Goal: Task Accomplishment & Management: Complete application form

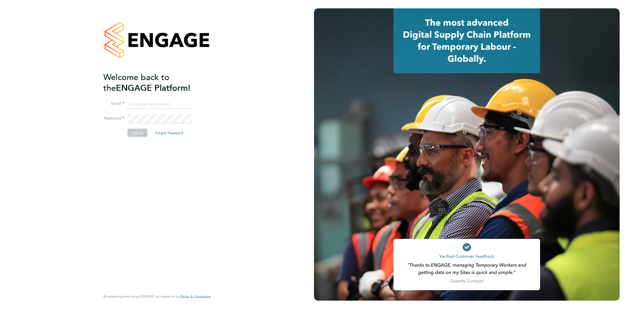
type input "[PERSON_NAME][EMAIL_ADDRESS][PERSON_NAME][DOMAIN_NAME]"
click at [139, 132] on button "Sign In" at bounding box center [137, 133] width 20 height 8
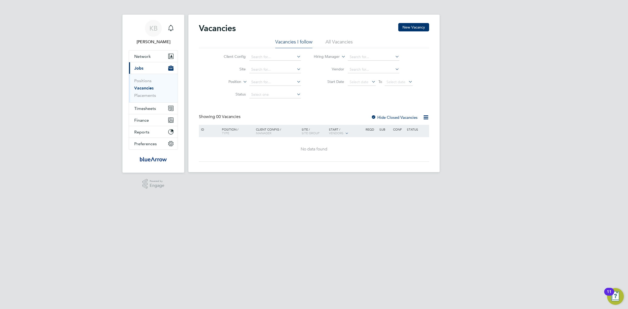
click at [335, 42] on li "All Vacancies" at bounding box center [339, 43] width 27 height 9
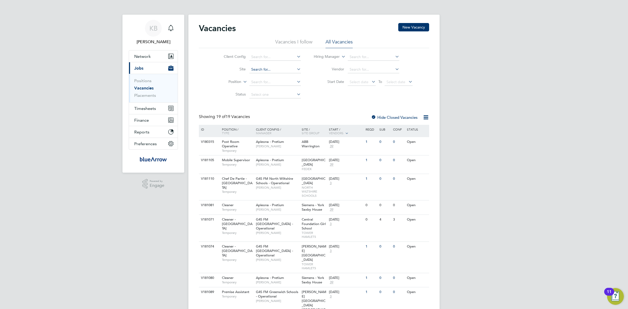
click at [265, 68] on input at bounding box center [275, 69] width 52 height 7
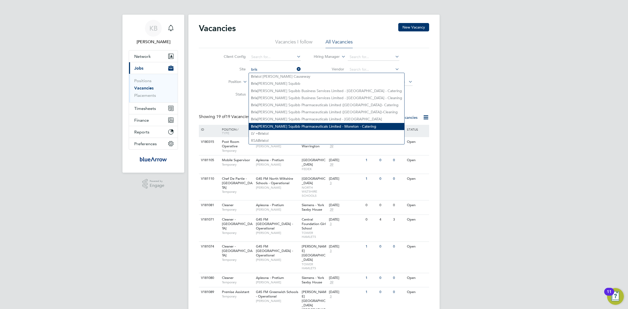
click at [301, 125] on li "Bris tol Myers Squibb Pharmaceuticals Limited - Moreton - Catering" at bounding box center [326, 126] width 155 height 7
type input "Bristol Myers Squibb Pharmaceuticals Limited - Moreton - Catering"
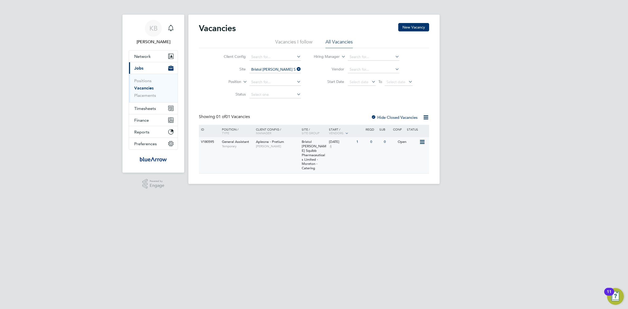
click at [347, 158] on div "V180595 General Assistant Temporary Apleona - Pretium Neil Warrington Bristol M…" at bounding box center [314, 155] width 230 height 36
click at [147, 55] on span "Network" at bounding box center [142, 56] width 16 height 5
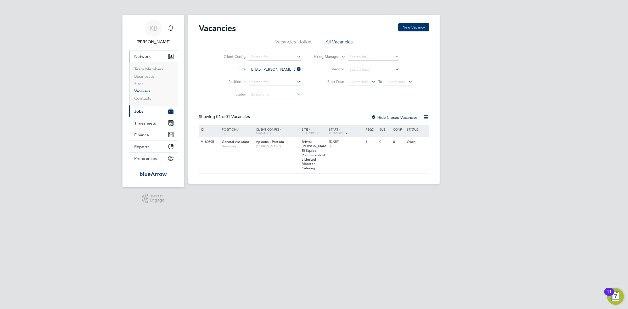
click at [143, 89] on link "Workers" at bounding box center [142, 90] width 16 height 5
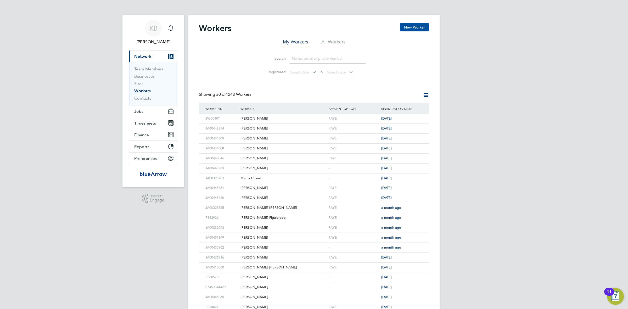
click at [417, 24] on button "New Worker" at bounding box center [414, 27] width 29 height 8
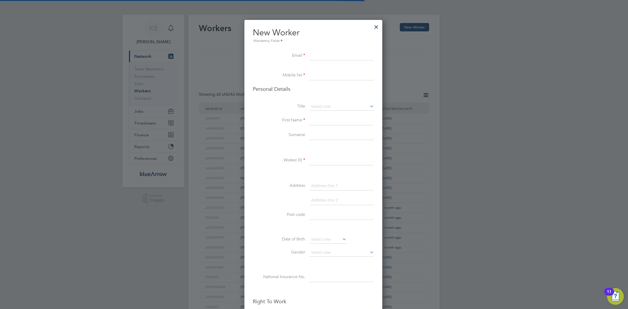
scroll to position [444, 139]
click at [321, 55] on input at bounding box center [341, 55] width 65 height 9
paste input "gail.fiona.wharton@gmail.com"
type input "gail.fiona.wharton@gmail.com"
click at [324, 75] on input at bounding box center [341, 75] width 65 height 9
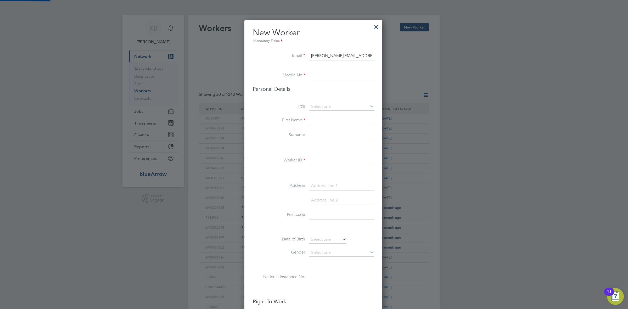
paste input "07762803243"
type input "07762803243"
click at [322, 106] on input at bounding box center [341, 107] width 65 height 8
click at [319, 134] on li "Ms" at bounding box center [341, 134] width 65 height 7
type input "Ms"
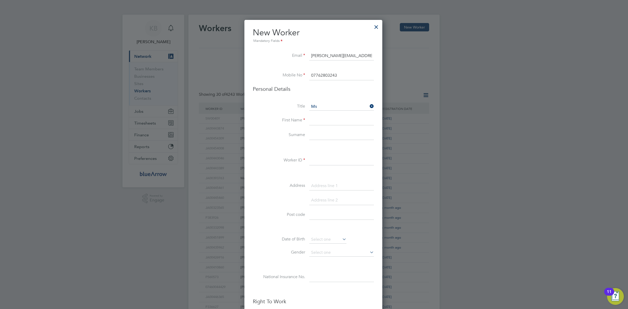
click at [319, 120] on input at bounding box center [341, 120] width 65 height 9
type input "Gail"
click at [317, 135] on input at bounding box center [341, 135] width 65 height 9
type input "Wharton"
click at [324, 160] on input at bounding box center [341, 160] width 65 height 9
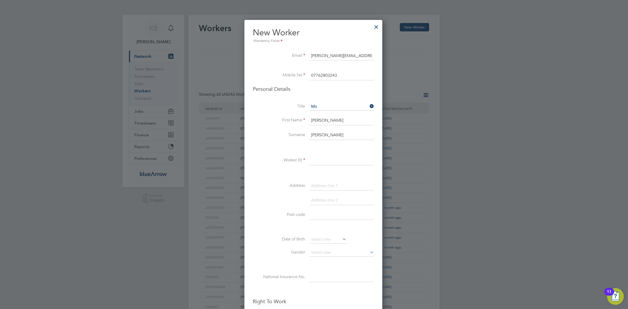
paste input "TN104676F"
click at [327, 160] on input "TN104676F" at bounding box center [341, 160] width 65 height 9
paste input "JA00455956"
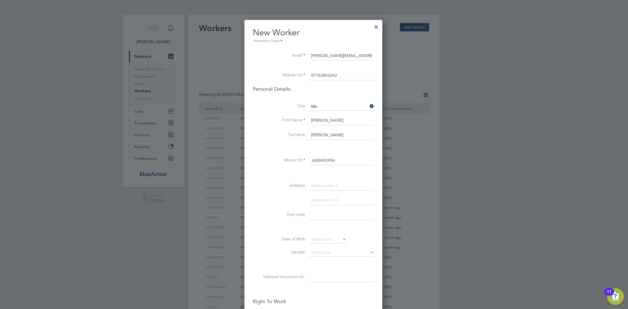
type input "JA00455956"
click at [322, 187] on input at bounding box center [341, 185] width 65 height 9
paste input "25 Adelade Street"
type input "25 Adelade Street"
click at [325, 198] on input at bounding box center [341, 200] width 65 height 9
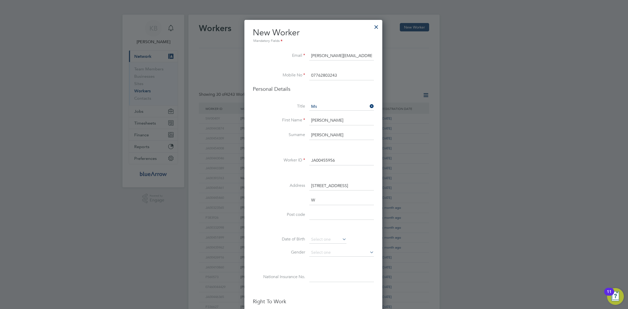
scroll to position [458, 139]
type input "Wallesey"
click at [330, 232] on input at bounding box center [341, 229] width 65 height 9
type input "CH44 4EB"
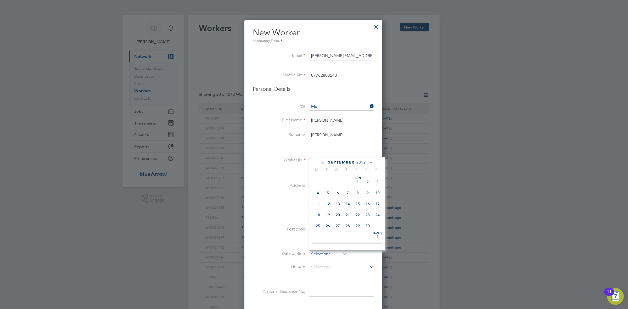
click at [326, 253] on input at bounding box center [327, 254] width 37 height 8
click at [360, 161] on span "2012" at bounding box center [360, 162] width 9 height 4
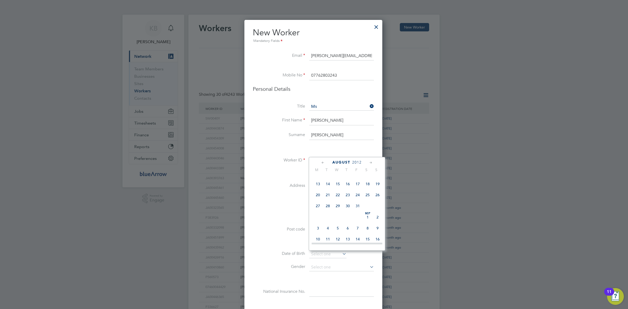
click at [360, 161] on span "2012" at bounding box center [356, 162] width 9 height 4
click at [331, 208] on span "1971" at bounding box center [328, 205] width 10 height 10
click at [321, 161] on icon at bounding box center [323, 163] width 5 height 6
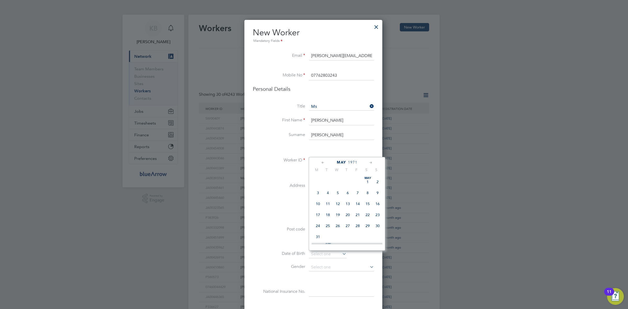
click at [321, 161] on icon at bounding box center [323, 163] width 5 height 6
click at [370, 163] on icon at bounding box center [370, 163] width 5 height 6
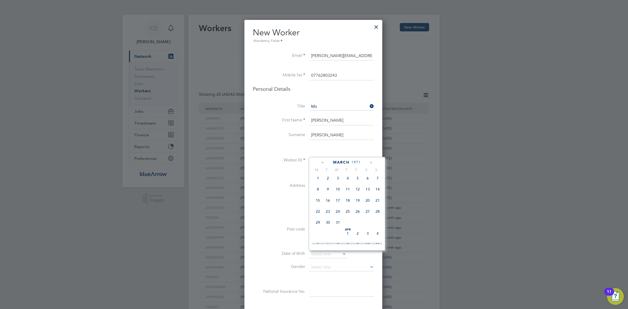
click at [368, 215] on span "27" at bounding box center [368, 211] width 10 height 10
type input "27 Mar 1971"
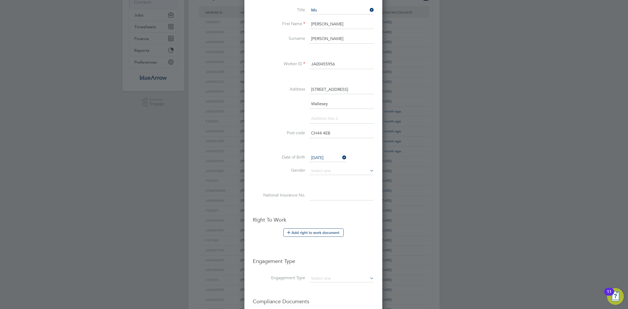
scroll to position [98, 0]
click at [319, 169] on input at bounding box center [341, 169] width 65 height 8
click at [321, 183] on li "Female" at bounding box center [341, 184] width 65 height 7
type input "Female"
click at [321, 195] on input at bounding box center [341, 193] width 65 height 9
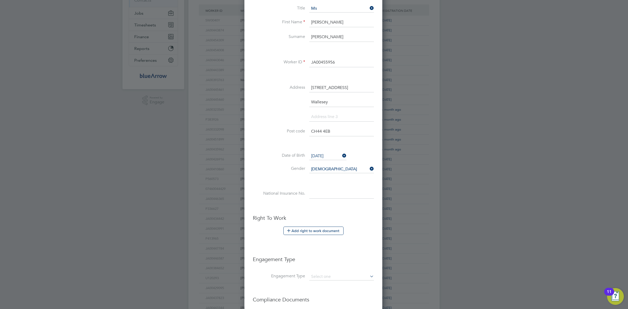
paste input "27/03/1971"
drag, startPoint x: 343, startPoint y: 194, endPoint x: 308, endPoint y: 193, distance: 34.5
click at [308, 193] on li "National Insurance No. 27/03/1971" at bounding box center [313, 196] width 121 height 15
paste input "TN104676F"
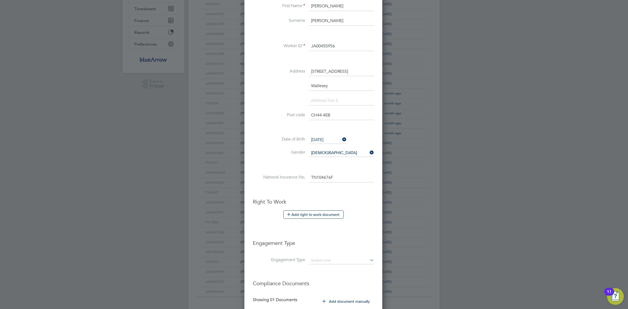
scroll to position [131, 0]
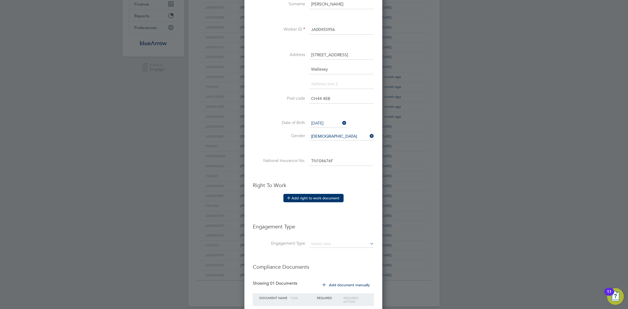
type input "TN104676F"
click at [318, 199] on button "Add right to work document" at bounding box center [313, 198] width 60 height 8
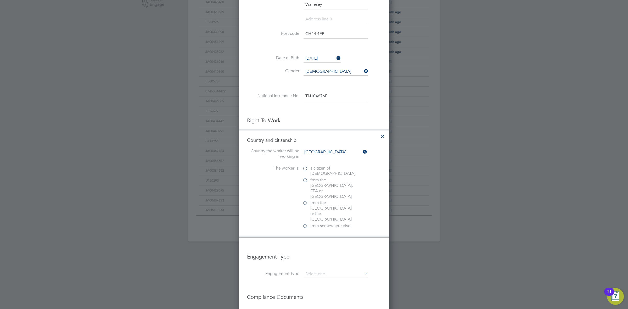
scroll to position [196, 0]
click at [304, 168] on label "a citizen of United Kingdom" at bounding box center [328, 170] width 52 height 11
click at [0, 0] on input "a citizen of United Kingdom" at bounding box center [0, 0] width 0 height 0
click at [305, 246] on div at bounding box center [304, 248] width 5 height 5
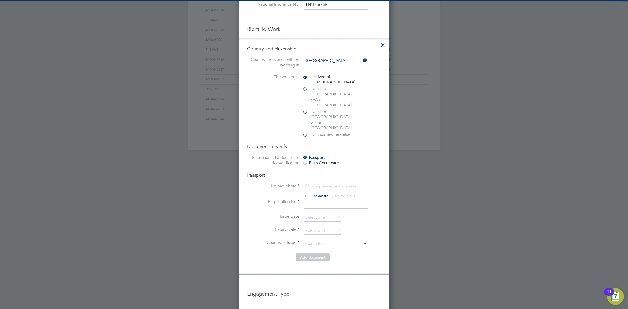
scroll to position [294, 0]
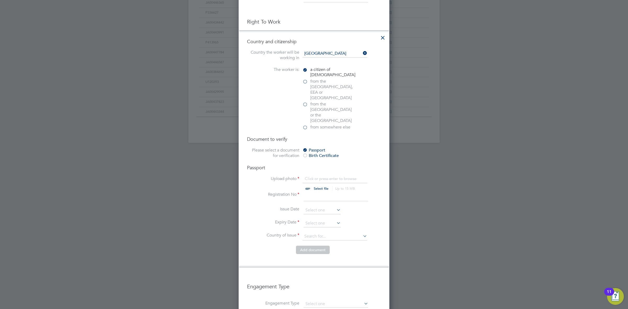
click at [313, 176] on input "file" at bounding box center [326, 184] width 82 height 16
type input "C:\fakepath\Trust ID.pdf"
click at [313, 192] on input at bounding box center [336, 196] width 65 height 9
click at [323, 192] on input "551" at bounding box center [336, 196] width 65 height 9
type input "551303540"
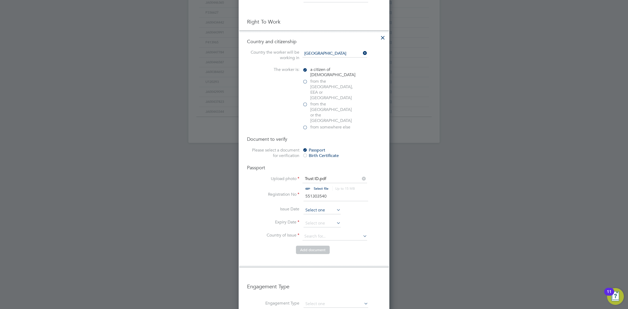
click at [313, 206] on input at bounding box center [322, 210] width 37 height 8
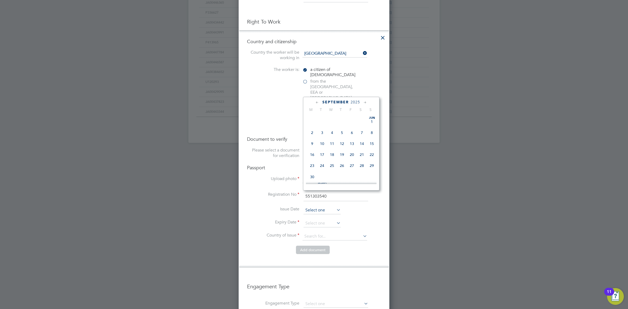
scroll to position [195, 0]
click at [352, 98] on div "September 2025 M T W T F S S Jun 1 2 3 4 5 6 7 8 9 10 11 12 13 14 15 16 17 18 1…" at bounding box center [341, 144] width 76 height 94
click at [351, 100] on span "2025" at bounding box center [355, 102] width 9 height 4
click at [373, 127] on span "2017" at bounding box center [372, 124] width 10 height 10
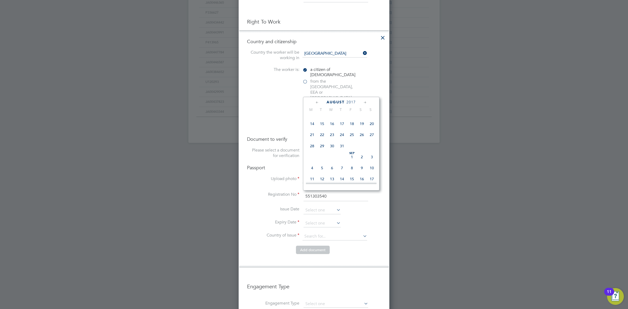
click at [364, 101] on icon at bounding box center [365, 103] width 5 height 6
click at [322, 160] on span "28" at bounding box center [322, 155] width 10 height 10
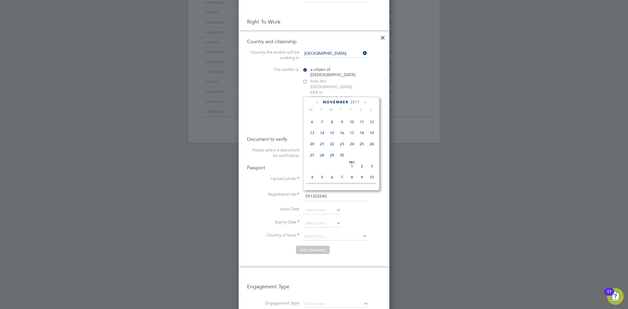
type input "28 Nov 2017"
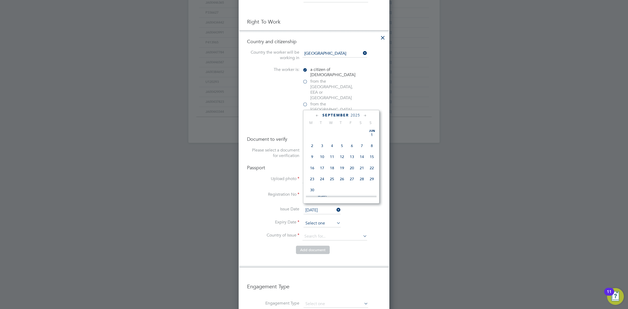
scroll to position [195, 0]
click at [321, 220] on input at bounding box center [322, 224] width 37 height 8
click at [348, 114] on span "September" at bounding box center [335, 115] width 26 height 4
click at [344, 113] on span "September" at bounding box center [335, 115] width 26 height 4
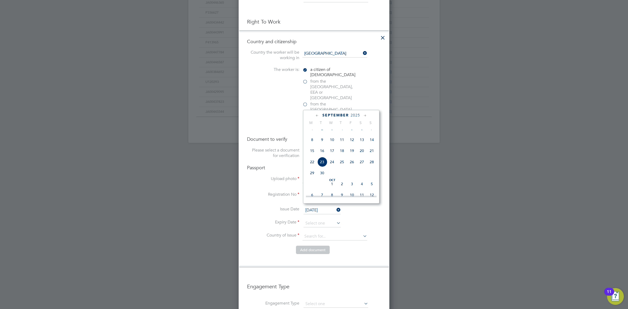
click at [352, 114] on span "2025" at bounding box center [355, 115] width 9 height 4
click at [332, 164] on span "2027" at bounding box center [332, 159] width 10 height 10
click at [364, 115] on icon at bounding box center [365, 116] width 5 height 6
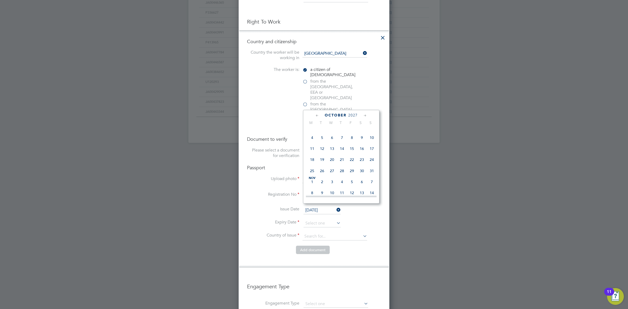
click at [364, 115] on icon at bounding box center [365, 116] width 5 height 6
click at [372, 162] on span "28" at bounding box center [372, 158] width 10 height 10
type input "28 Nov 2027"
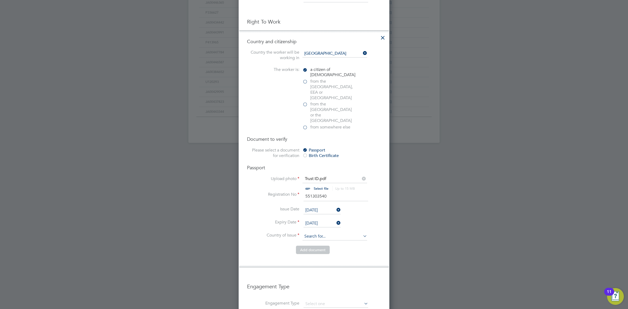
click at [309, 233] on input at bounding box center [334, 237] width 65 height 8
click at [321, 244] on li "United Kingdom" at bounding box center [339, 242] width 74 height 7
type input "United Kingdom"
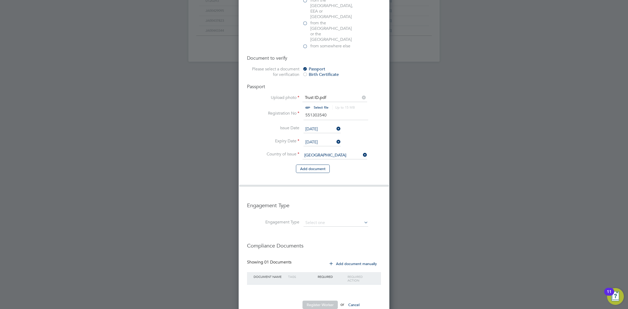
scroll to position [376, 0]
click at [310, 218] on input at bounding box center [336, 221] width 65 height 7
click at [316, 220] on li "PAYE Direct" at bounding box center [335, 222] width 65 height 8
type input "PAYE Direct"
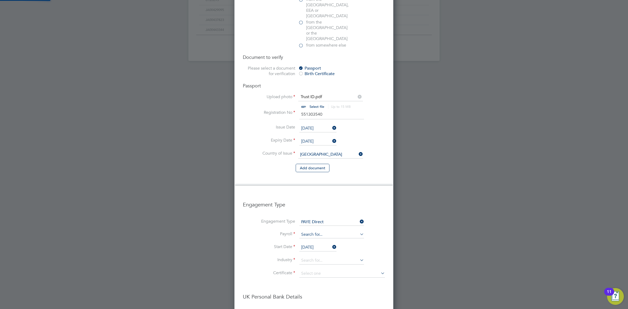
scroll to position [819, 159]
click at [316, 218] on input at bounding box center [331, 221] width 65 height 7
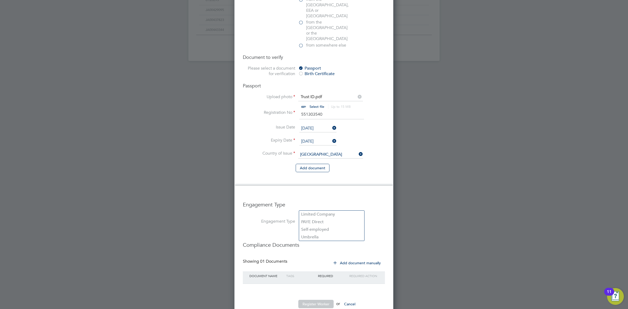
scroll to position [666, 151]
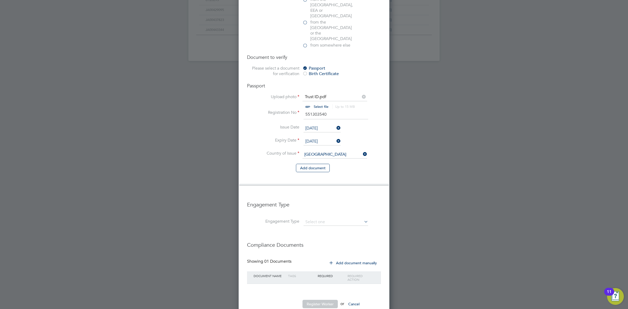
click at [311, 221] on li "PAYE Direct" at bounding box center [331, 222] width 65 height 8
type input "PAYE Direct"
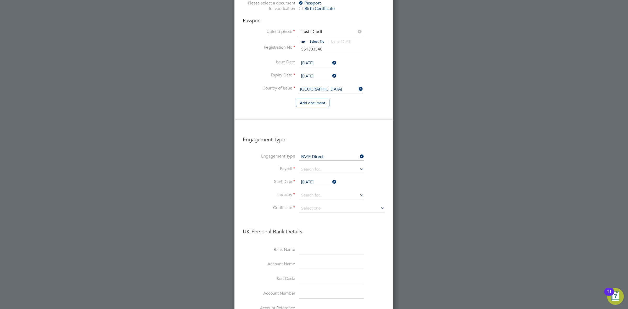
scroll to position [442, 0]
click at [310, 166] on input at bounding box center [331, 169] width 65 height 7
click at [307, 162] on li "PAYE" at bounding box center [331, 162] width 65 height 8
type input "PAYE"
click at [306, 191] on input at bounding box center [331, 195] width 65 height 8
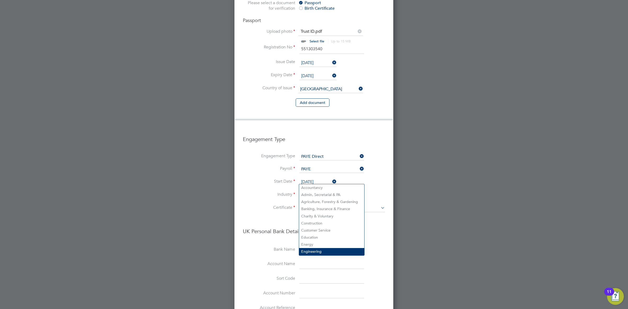
click at [312, 249] on li "Engineering" at bounding box center [331, 251] width 65 height 7
type input "Engineering"
click at [313, 204] on input at bounding box center [342, 208] width 86 height 8
click at [316, 202] on li "Yes, worker has a P45 certificate" at bounding box center [342, 200] width 86 height 7
type input "Yes, worker has a P45 certificate"
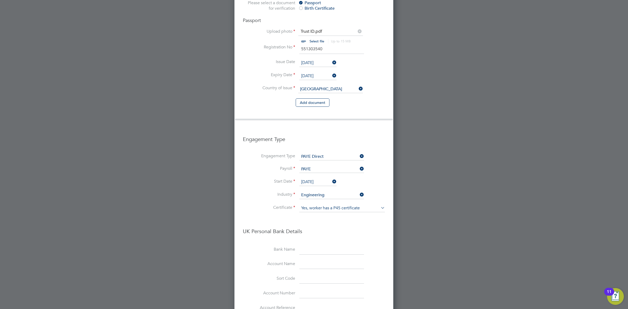
scroll to position [899, 182]
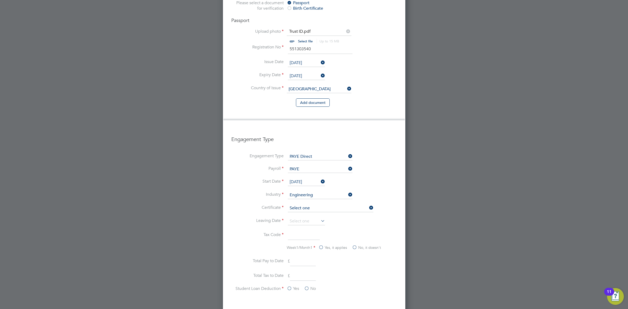
click at [313, 204] on input at bounding box center [331, 208] width 86 height 8
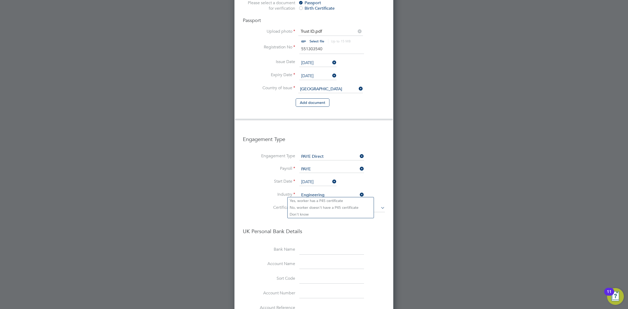
scroll to position [3, 2]
click at [312, 208] on li "No, worker doesn't have a P45 certificate" at bounding box center [331, 207] width 86 height 7
type input "No, worker doesn't have a P45 certificate"
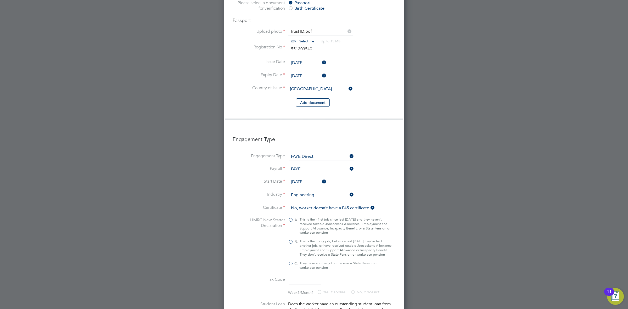
scroll to position [974, 180]
click at [293, 261] on label "C. They have another job or receive a State Pension or workplace pension" at bounding box center [340, 265] width 105 height 9
click at [0, 0] on input "C. They have another job or receive a State Pension or workplace pension" at bounding box center [0, 0] width 0 height 0
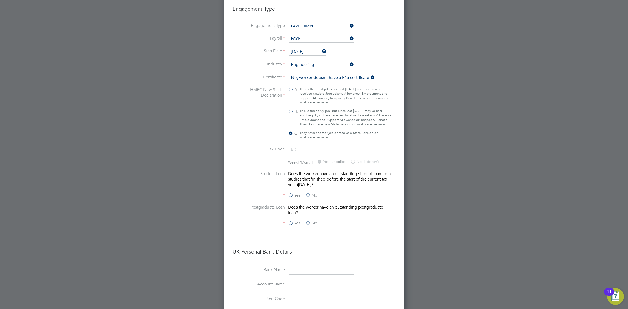
scroll to position [573, 0]
click at [291, 108] on label "B. This is their only job, but since last 6 April they’ve had another job, or h…" at bounding box center [340, 117] width 105 height 18
click at [0, 0] on input "B. This is their only job, but since last 6 April they’ve had another job, or h…" at bounding box center [0, 0] width 0 height 0
type input "1257L"
click at [291, 87] on label "A. This is their first job since last 6 April and they haven’t received taxable…" at bounding box center [340, 96] width 105 height 18
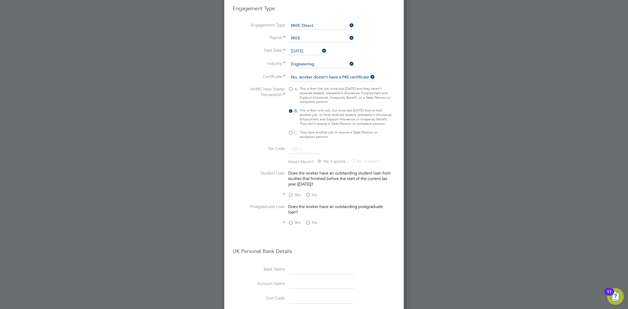
click at [0, 0] on input "A. This is their first job since last 6 April and they haven’t received taxable…" at bounding box center [0, 0] width 0 height 0
click at [319, 159] on label "Yes, it applies" at bounding box center [331, 161] width 29 height 5
click at [309, 192] on label "No" at bounding box center [311, 194] width 12 height 5
click at [0, 0] on input "No" at bounding box center [0, 0] width 0 height 0
click at [308, 220] on label "No" at bounding box center [311, 222] width 12 height 5
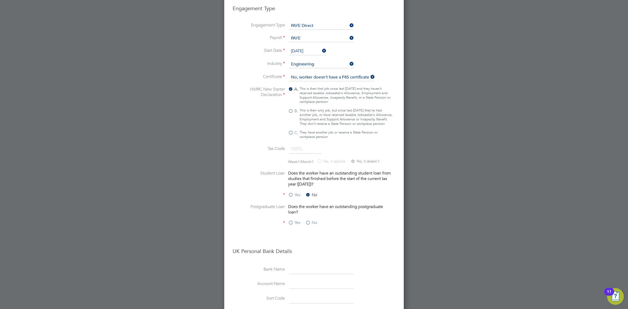
click at [0, 0] on input "No" at bounding box center [0, 0] width 0 height 0
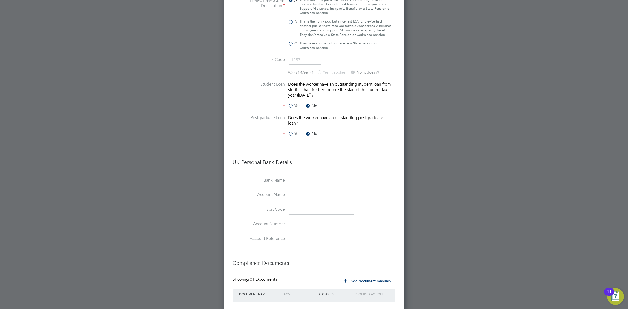
scroll to position [685, 0]
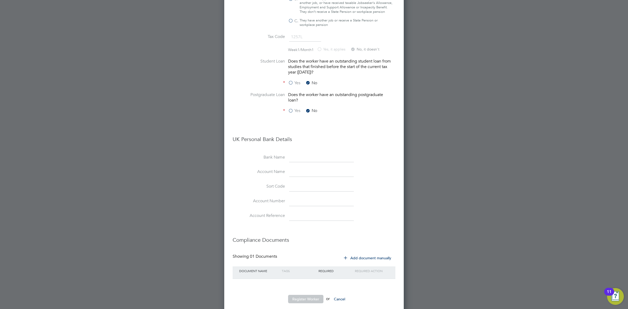
click at [310, 295] on button "Register Worker" at bounding box center [305, 299] width 35 height 8
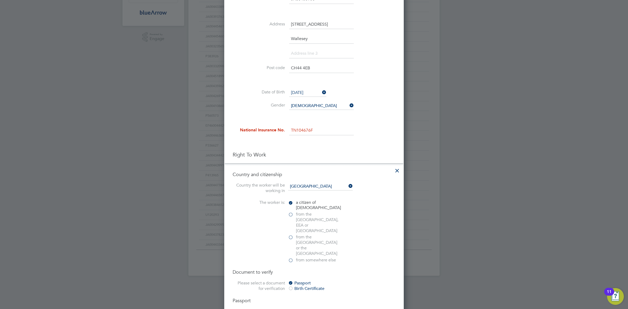
scroll to position [161, 0]
drag, startPoint x: 319, startPoint y: 131, endPoint x: 292, endPoint y: 131, distance: 27.0
click at [292, 131] on input "TN104676F" at bounding box center [321, 130] width 65 height 9
paste input "NW813291C"
type input "NW 81 32 91 C"
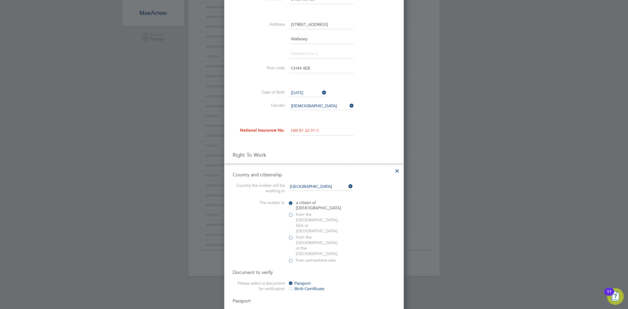
click at [328, 144] on li at bounding box center [314, 143] width 163 height 5
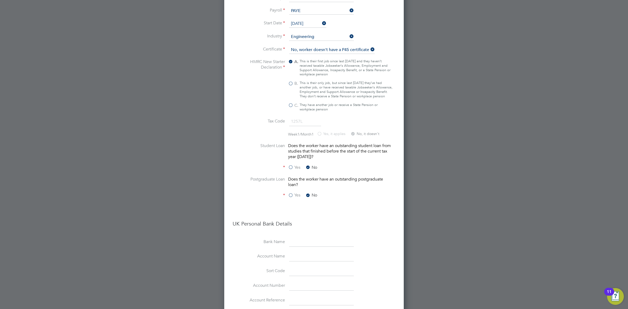
scroll to position [685, 0]
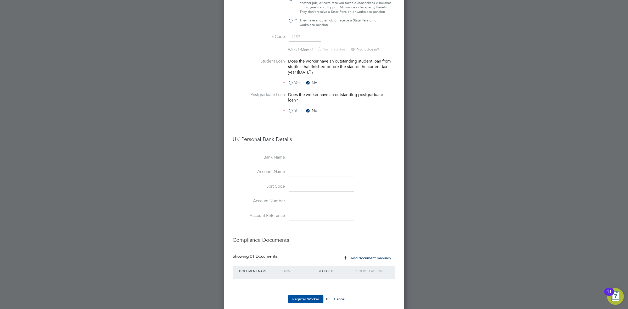
click at [307, 295] on button "Register Worker" at bounding box center [305, 299] width 35 height 8
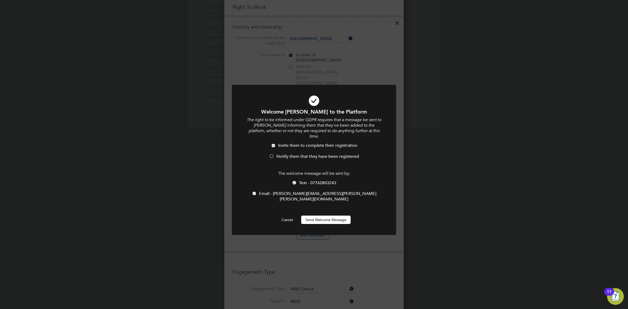
click at [272, 154] on div at bounding box center [271, 156] width 5 height 5
click at [323, 216] on button "Send Welcome Message" at bounding box center [325, 220] width 49 height 8
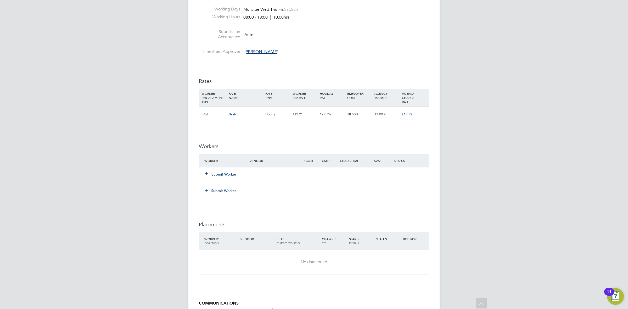
scroll to position [294, 0]
click at [222, 171] on button "Submit Worker" at bounding box center [220, 173] width 31 height 5
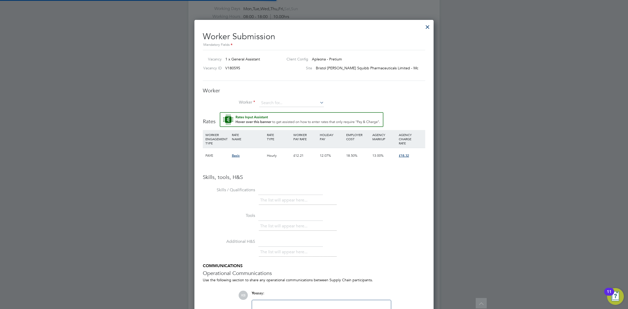
scroll to position [0, 0]
click at [271, 103] on input at bounding box center [291, 103] width 65 height 8
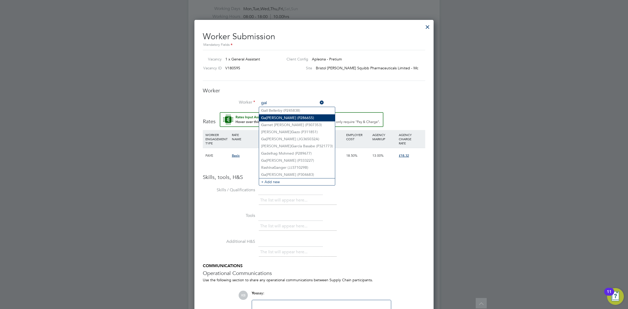
type input "gai"
click at [282, 102] on input at bounding box center [291, 103] width 65 height 8
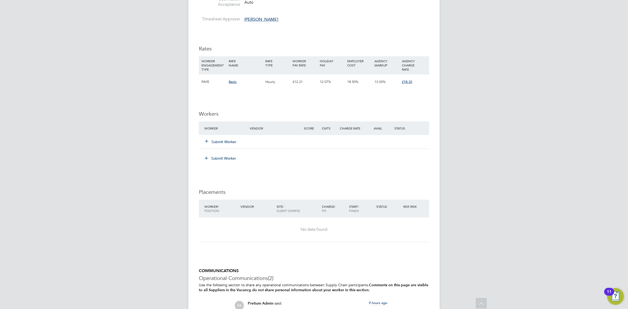
scroll to position [327, 0]
click at [223, 139] on button "Submit Worker" at bounding box center [220, 140] width 31 height 5
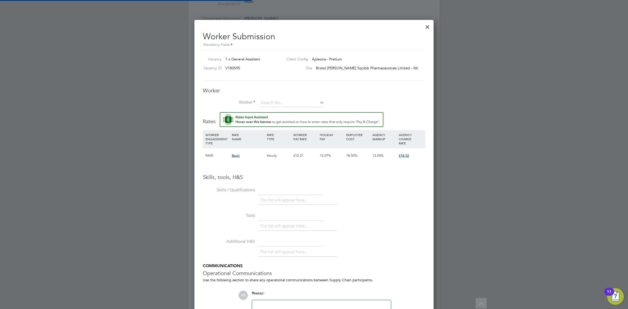
scroll to position [0, 0]
click at [270, 105] on input at bounding box center [291, 103] width 65 height 8
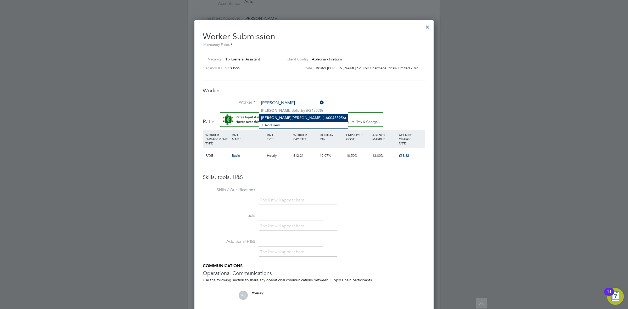
click at [276, 117] on li "Gail Wharton (JA00455956)" at bounding box center [303, 117] width 89 height 7
type input "Gail Wharton (JA00455956)"
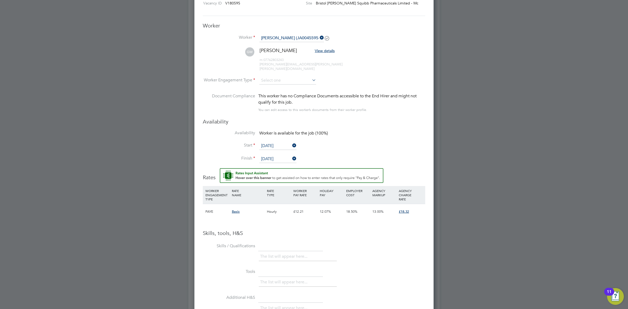
scroll to position [393, 0]
click at [279, 76] on input at bounding box center [287, 80] width 57 height 8
click at [279, 87] on li "PAYE" at bounding box center [287, 90] width 57 height 7
type input "PAYE"
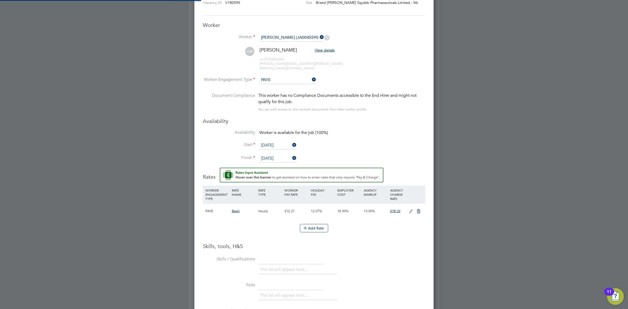
scroll to position [3, 3]
click at [337, 142] on li "Start 22 Sep 2025" at bounding box center [314, 148] width 222 height 13
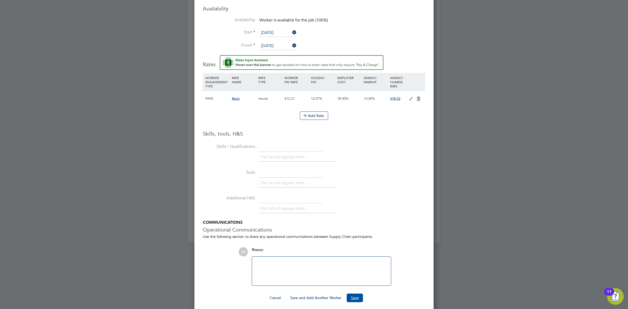
click at [358, 297] on button "Save" at bounding box center [355, 298] width 16 height 8
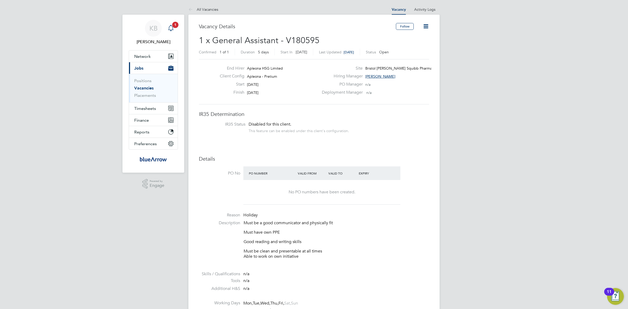
click at [173, 28] on icon "Main navigation" at bounding box center [170, 27] width 5 height 5
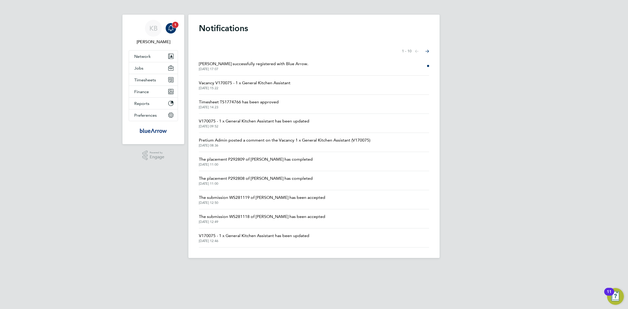
click at [173, 28] on icon "Main navigation" at bounding box center [170, 27] width 5 height 5
click at [170, 30] on icon "Main navigation" at bounding box center [171, 28] width 6 height 6
click at [252, 61] on span "Gail Wharton successfully registered with Blue Arrow." at bounding box center [253, 64] width 109 height 6
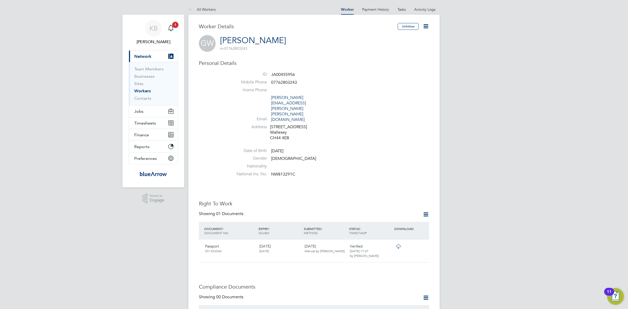
click at [426, 26] on icon at bounding box center [426, 26] width 7 height 7
click at [394, 164] on li "Nationality" at bounding box center [329, 168] width 199 height 8
